Goal: Navigation & Orientation: Go to known website

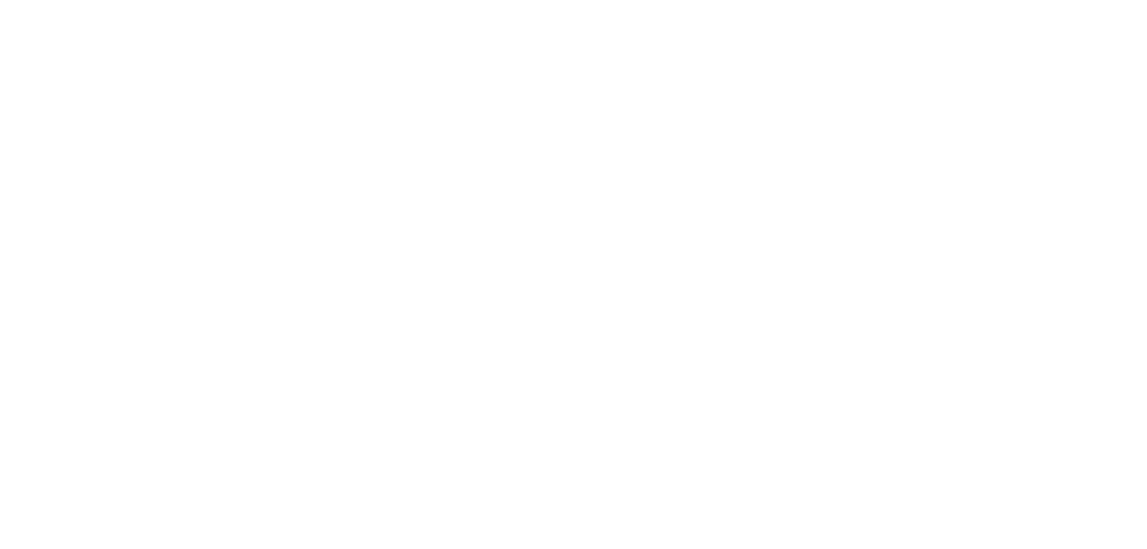
click at [6, 5] on html at bounding box center [573, 2] width 1147 height 5
